Goal: Check status: Check status

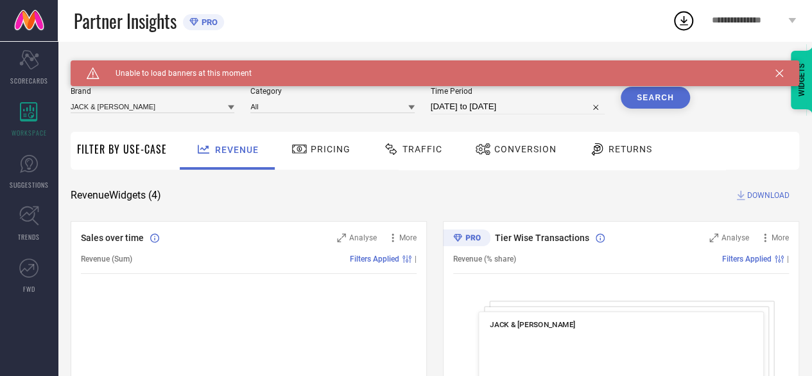
click at [408, 156] on div "Traffic" at bounding box center [413, 149] width 66 height 22
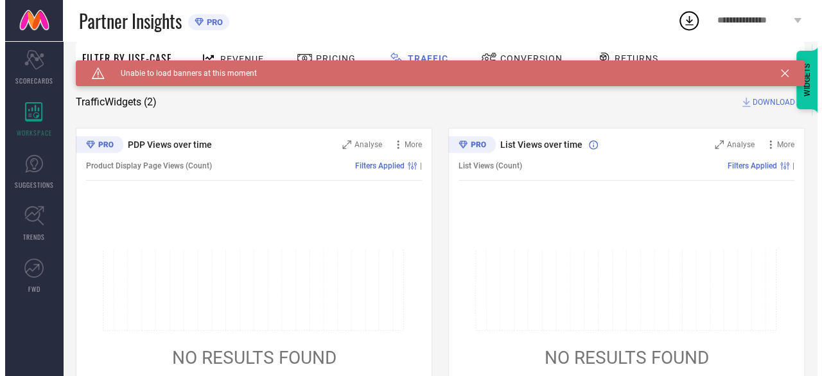
scroll to position [91, 0]
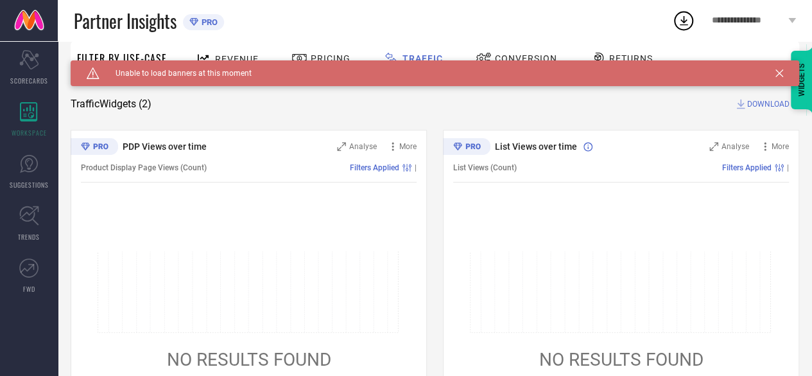
click at [94, 142] on icon at bounding box center [95, 146] width 48 height 17
click at [365, 150] on span "Analyse" at bounding box center [363, 146] width 28 height 9
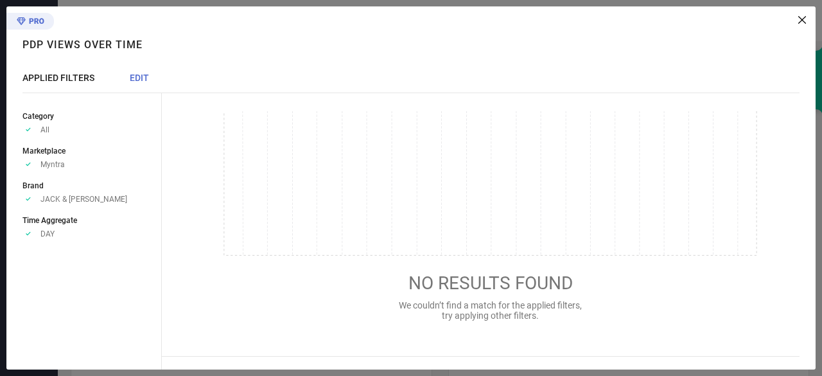
scroll to position [0, 0]
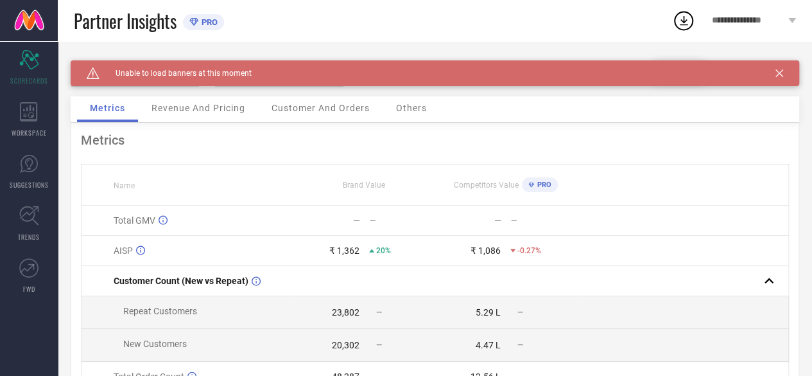
click at [793, 76] on div "Caution Created with Sketch. Unable to load banners at this moment" at bounding box center [435, 73] width 729 height 26
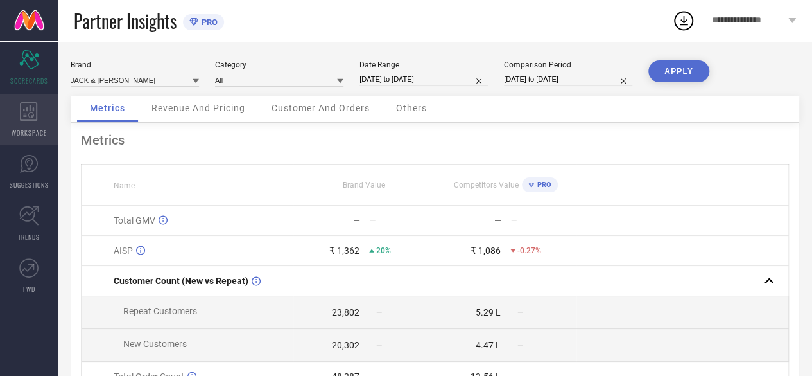
click at [32, 102] on icon at bounding box center [28, 111] width 17 height 19
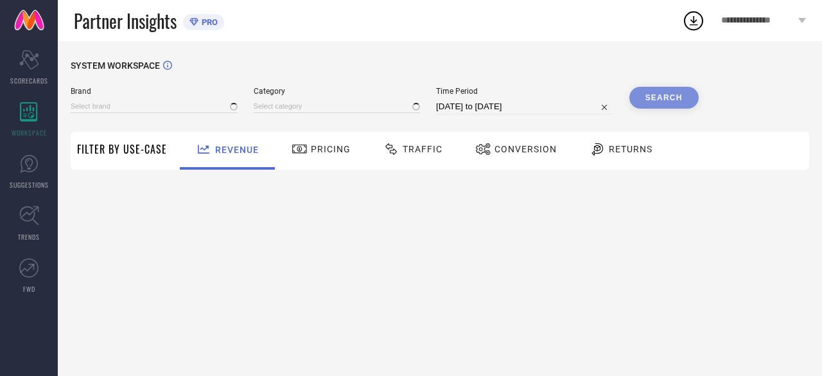
type input "JACK & [PERSON_NAME]"
type input "All"
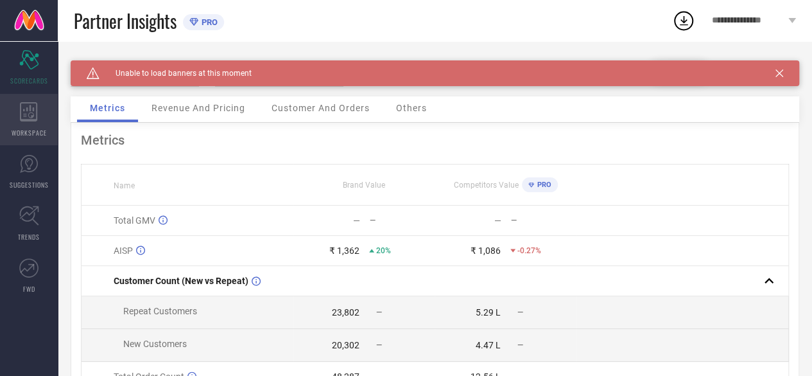
click at [45, 121] on div "WORKSPACE" at bounding box center [29, 119] width 58 height 51
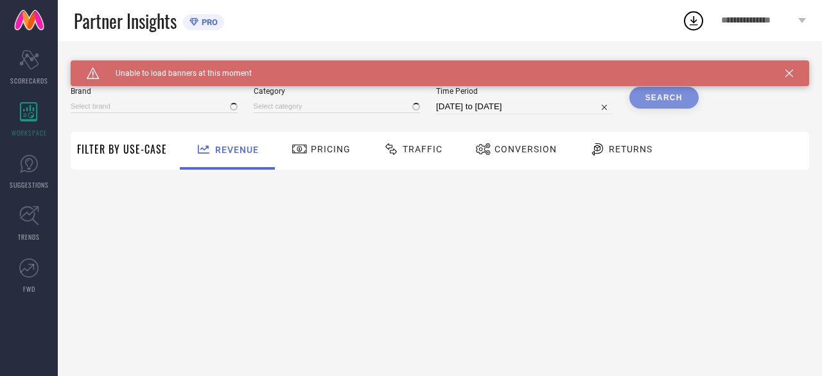
type input "JACK & [PERSON_NAME]"
type input "All"
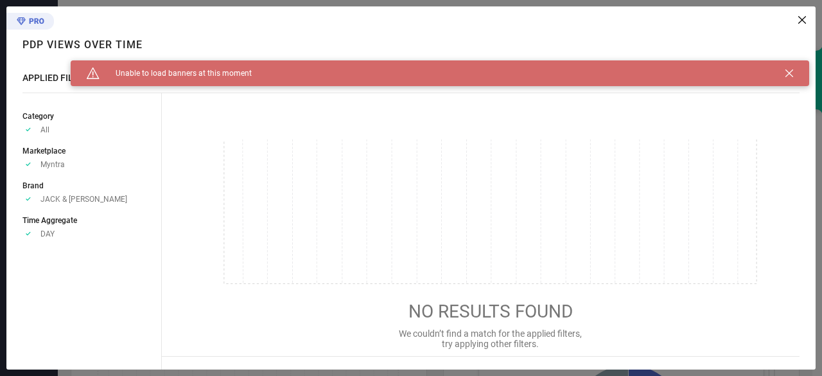
click at [802, 19] on icon at bounding box center [802, 20] width 8 height 8
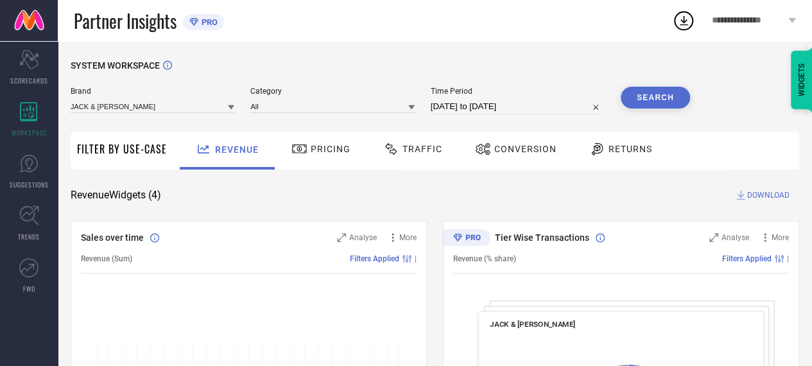
select select "7"
select select "2025"
select select "8"
select select "2025"
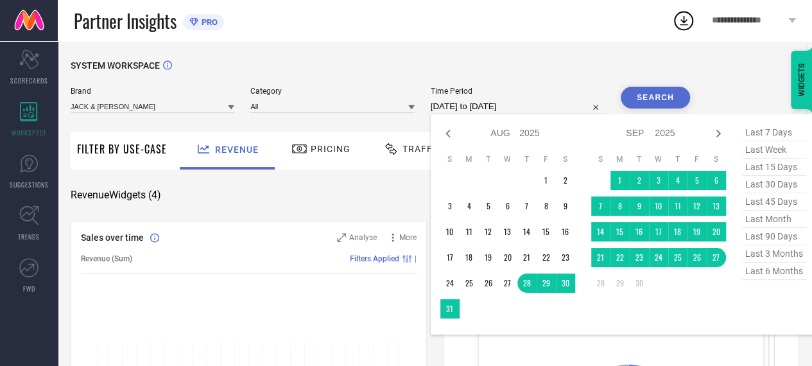
click at [523, 107] on input "[DATE] to [DATE]" at bounding box center [518, 106] width 174 height 15
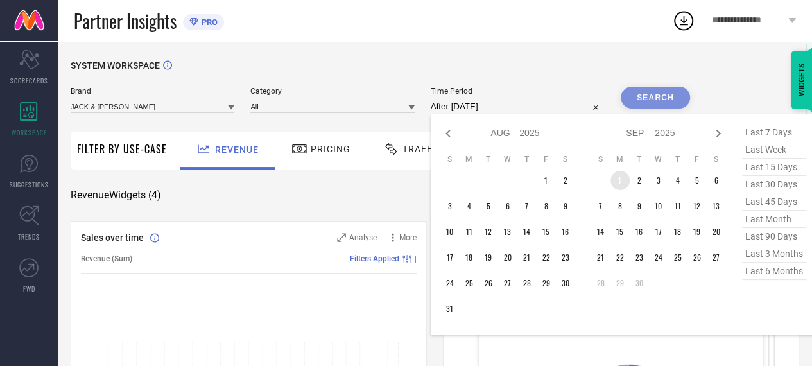
click at [619, 177] on td "1" at bounding box center [620, 180] width 19 height 19
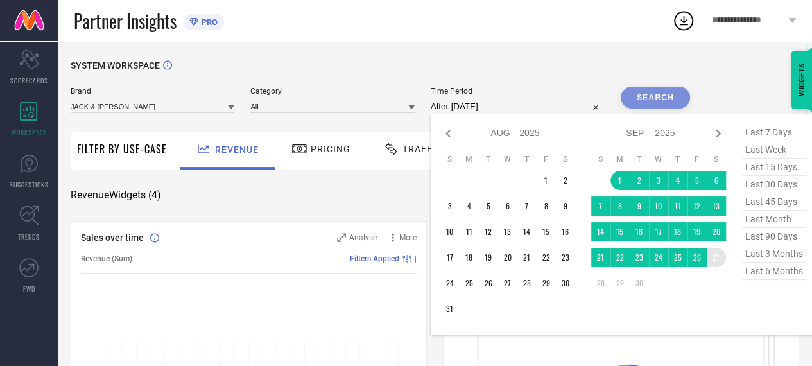
type input "[DATE] to [DATE]"
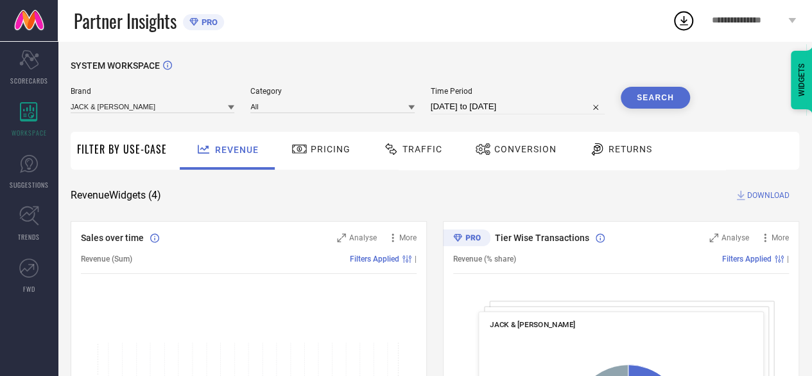
click at [668, 106] on button "Search" at bounding box center [655, 98] width 69 height 22
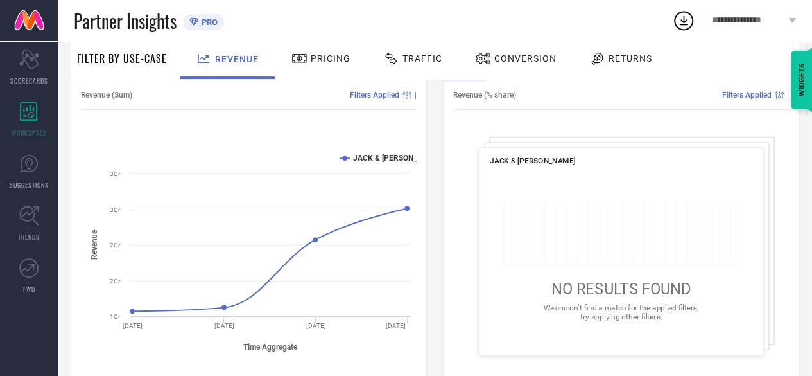
scroll to position [91, 0]
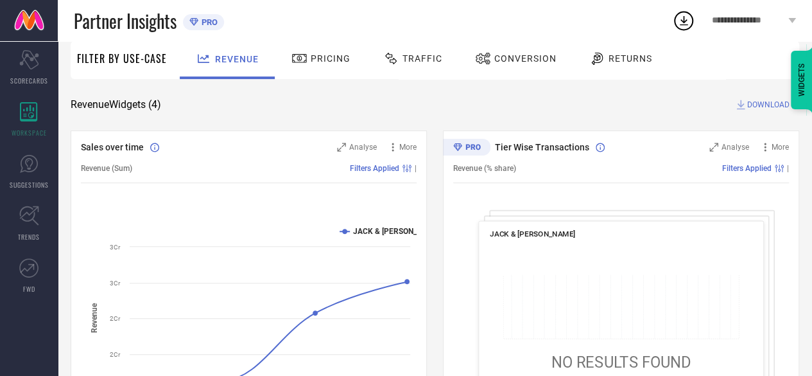
click at [410, 64] on div "Traffic" at bounding box center [413, 59] width 66 height 22
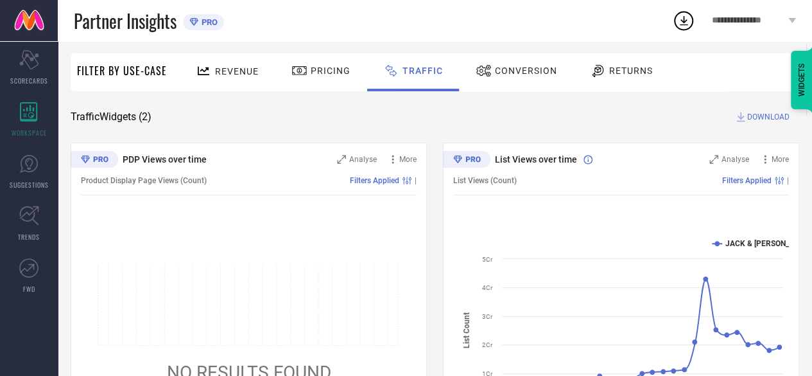
scroll to position [0, 0]
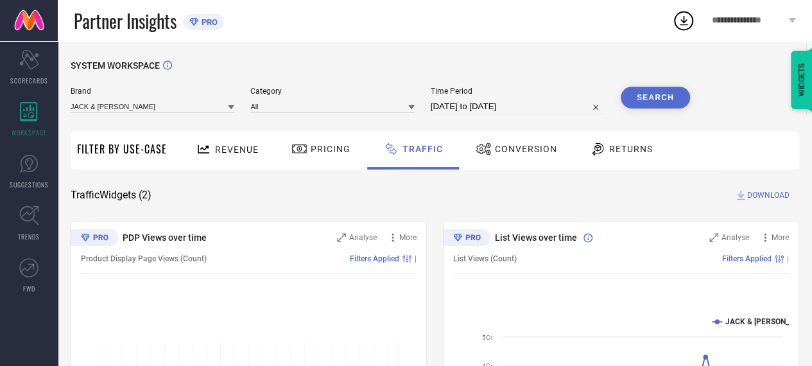
select select "8"
select select "2025"
select select "9"
select select "2025"
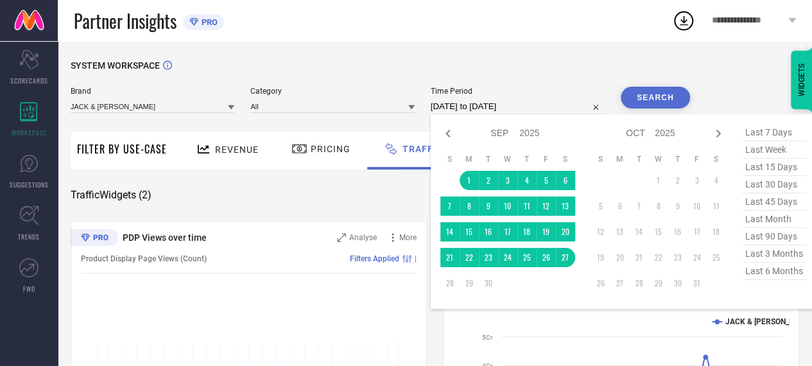
click at [531, 107] on input "[DATE] to [DATE]" at bounding box center [518, 106] width 174 height 15
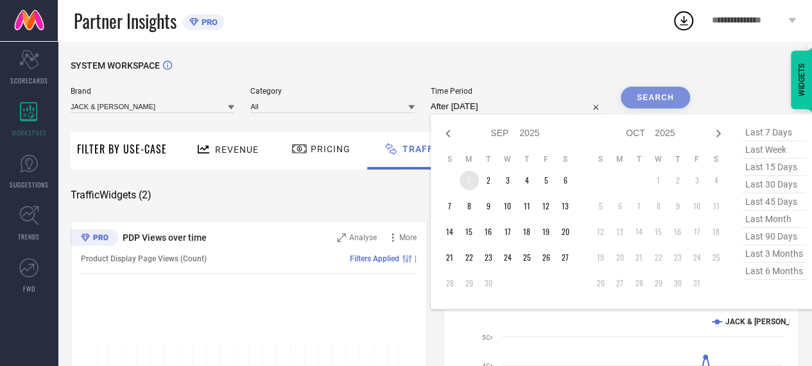
click at [473, 175] on td "1" at bounding box center [469, 180] width 19 height 19
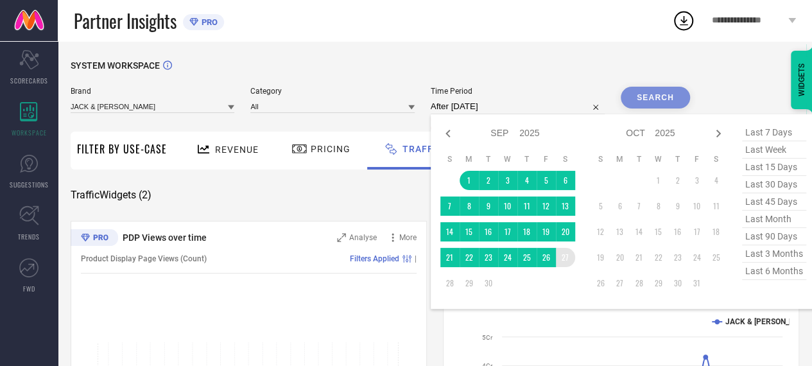
type input "[DATE] to [DATE]"
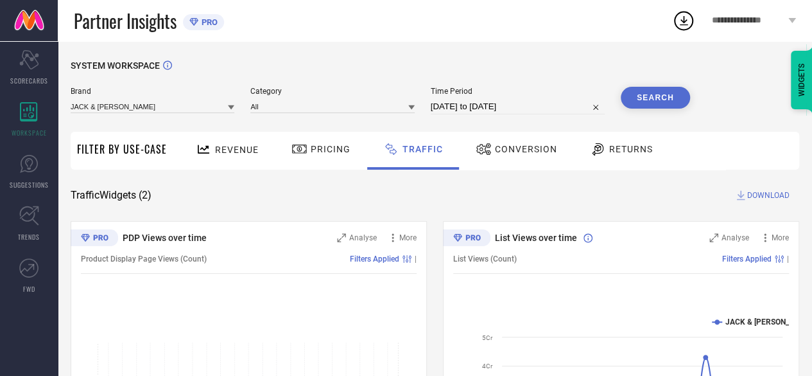
click at [667, 100] on button "Search" at bounding box center [655, 98] width 69 height 22
click at [298, 146] on icon at bounding box center [300, 148] width 16 height 15
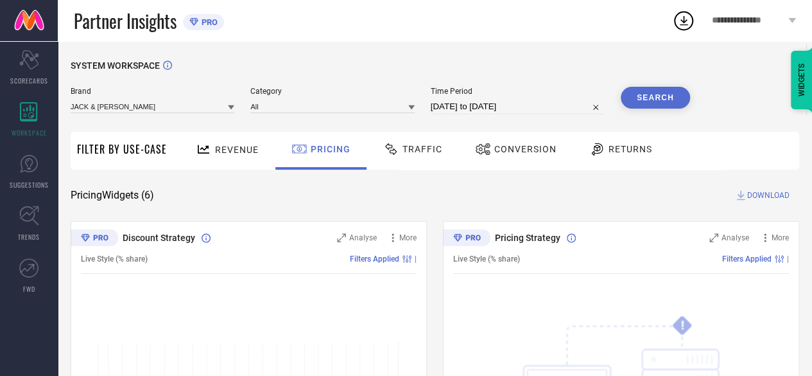
click at [658, 105] on button "Search" at bounding box center [655, 98] width 69 height 22
click at [611, 146] on span "Returns" at bounding box center [631, 149] width 44 height 10
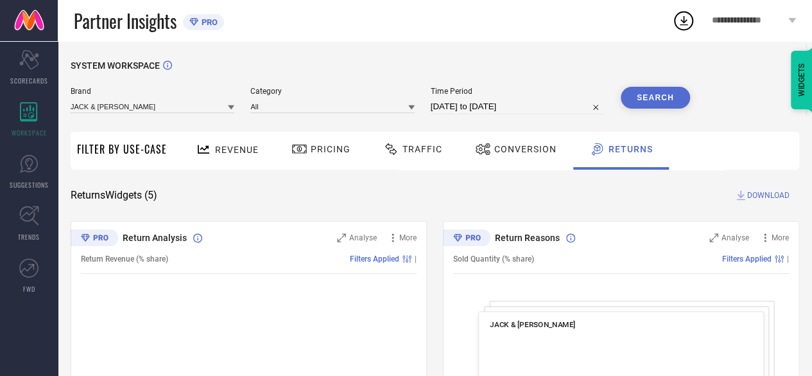
click at [667, 103] on button "Search" at bounding box center [655, 98] width 69 height 22
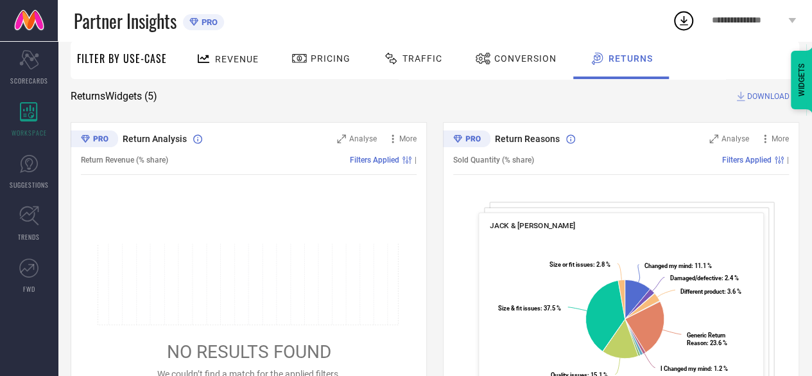
scroll to position [91, 0]
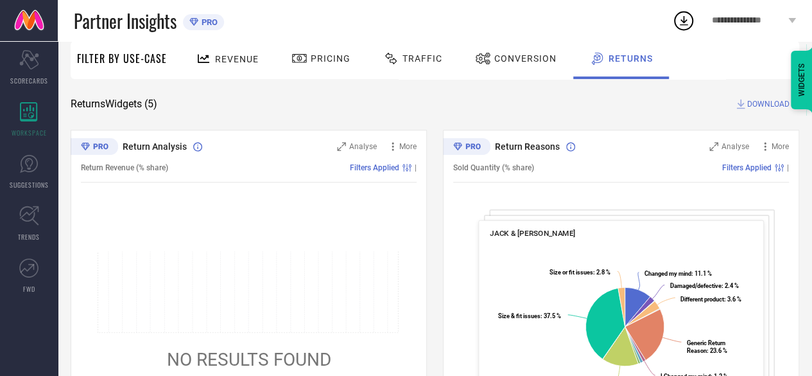
click at [332, 64] on div "Pricing" at bounding box center [321, 59] width 66 height 22
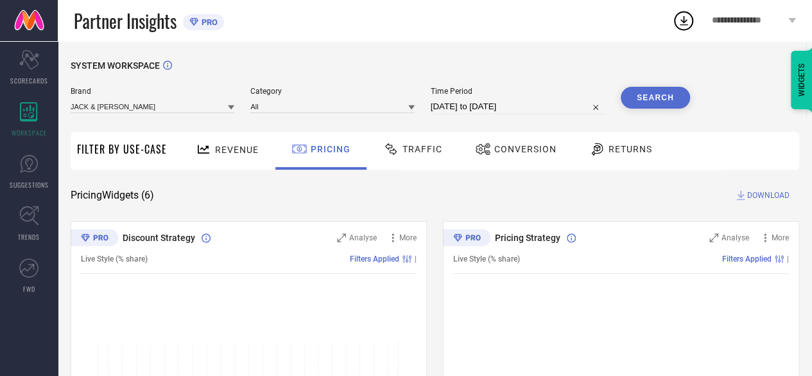
click at [667, 102] on button "Search" at bounding box center [655, 98] width 69 height 22
select select "8"
select select "2025"
select select "9"
select select "2025"
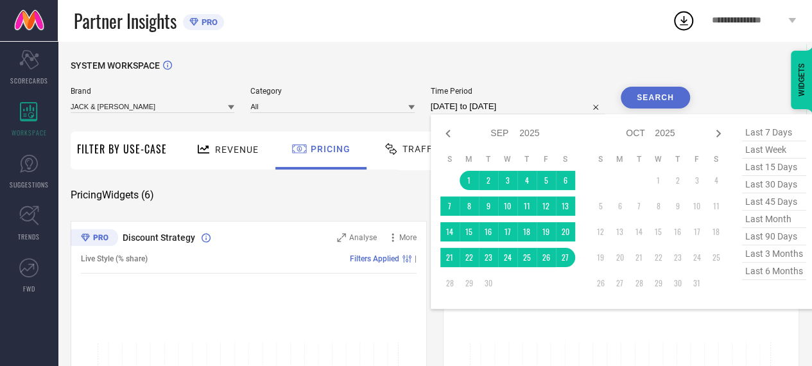
click at [510, 105] on input "[DATE] to [DATE]" at bounding box center [518, 106] width 174 height 15
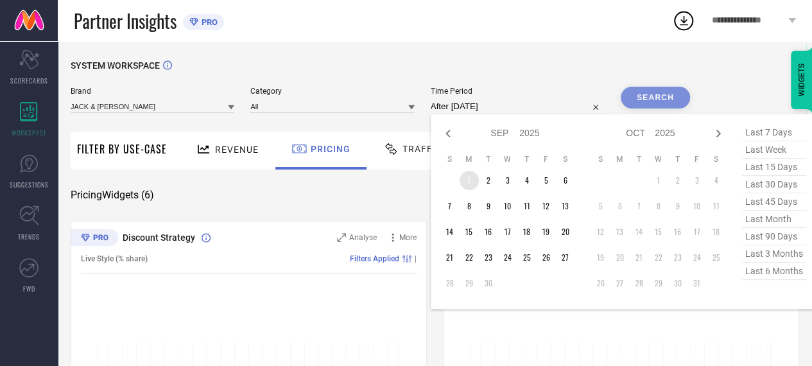
click at [470, 189] on td "1" at bounding box center [469, 180] width 19 height 19
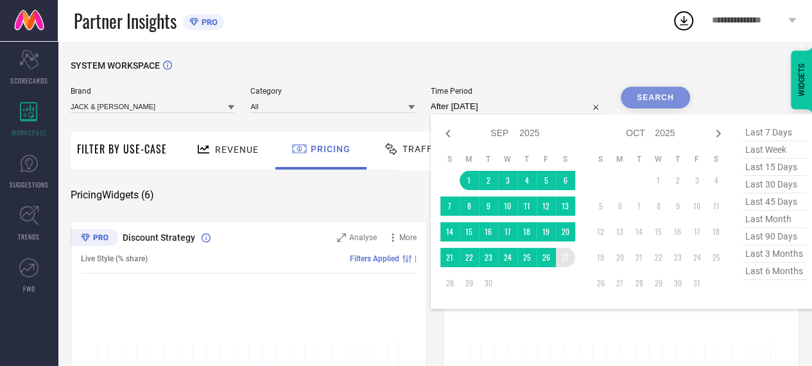
type input "[DATE] to [DATE]"
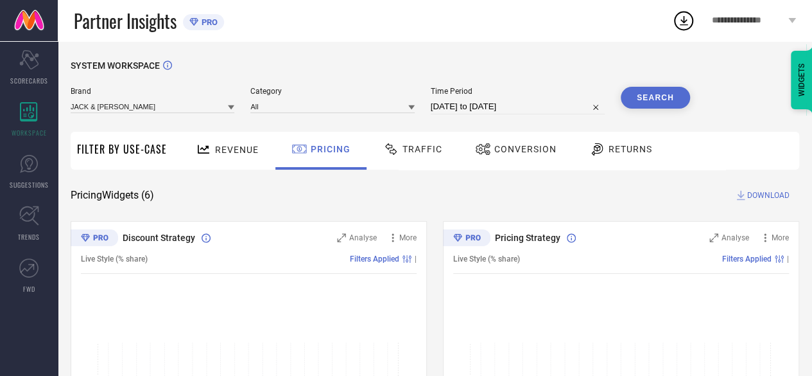
click at [656, 94] on button "Search" at bounding box center [655, 98] width 69 height 22
click at [403, 164] on div "Traffic" at bounding box center [412, 151] width 91 height 38
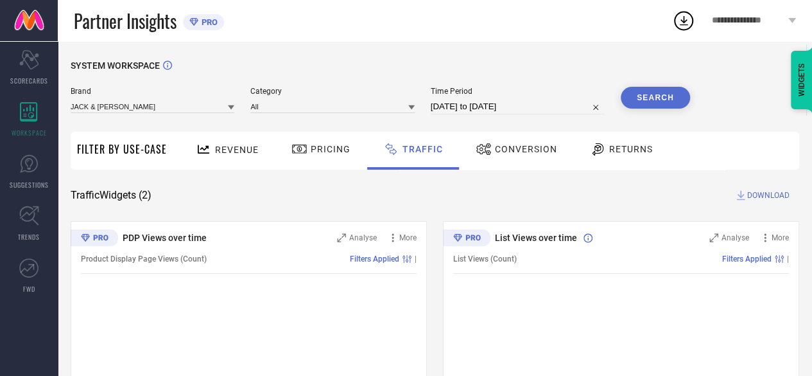
select select "8"
select select "2025"
select select "9"
select select "2025"
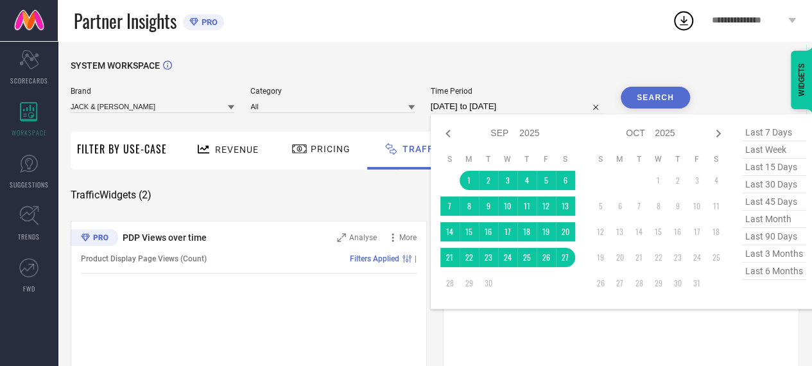
click at [513, 105] on input "[DATE] to [DATE]" at bounding box center [518, 106] width 174 height 15
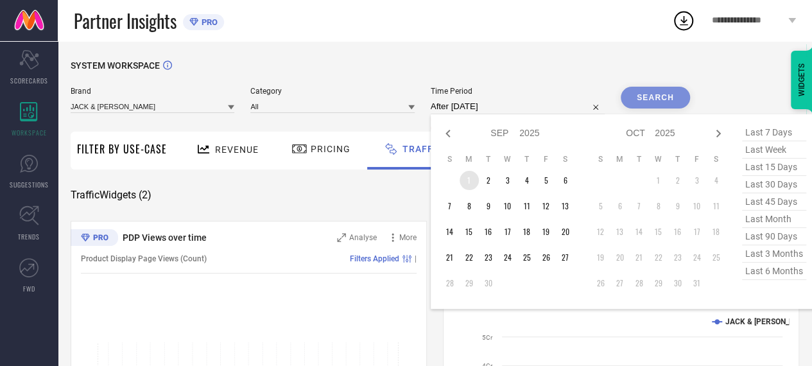
click at [465, 180] on td "1" at bounding box center [469, 180] width 19 height 19
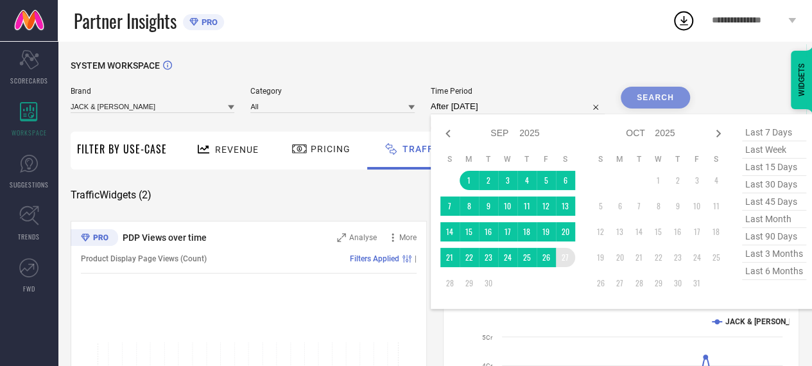
type input "[DATE] to [DATE]"
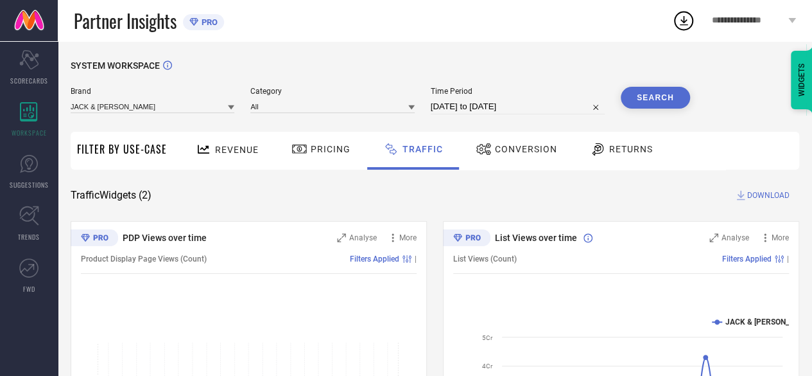
click at [670, 102] on button "Search" at bounding box center [655, 98] width 69 height 22
